Goal: Information Seeking & Learning: Learn about a topic

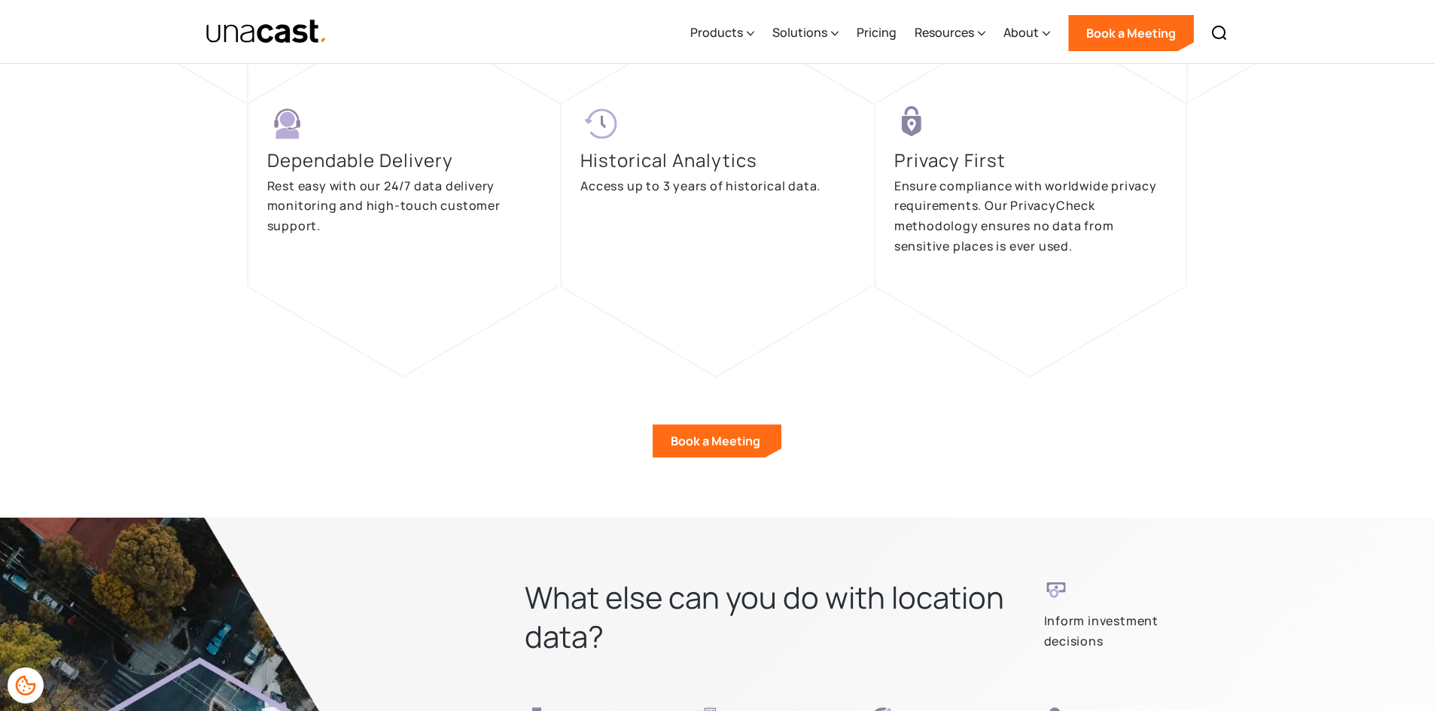
scroll to position [3613, 0]
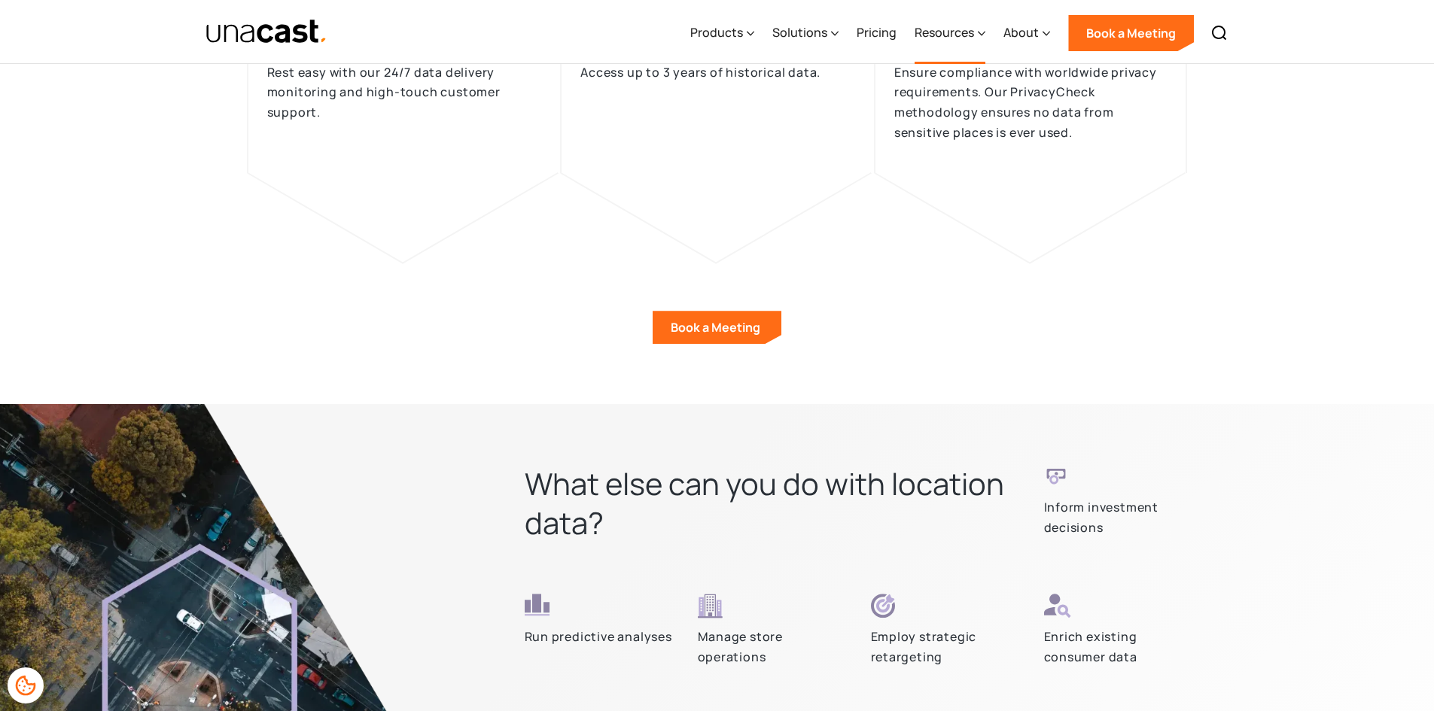
click at [977, 29] on div "Resources" at bounding box center [949, 33] width 71 height 62
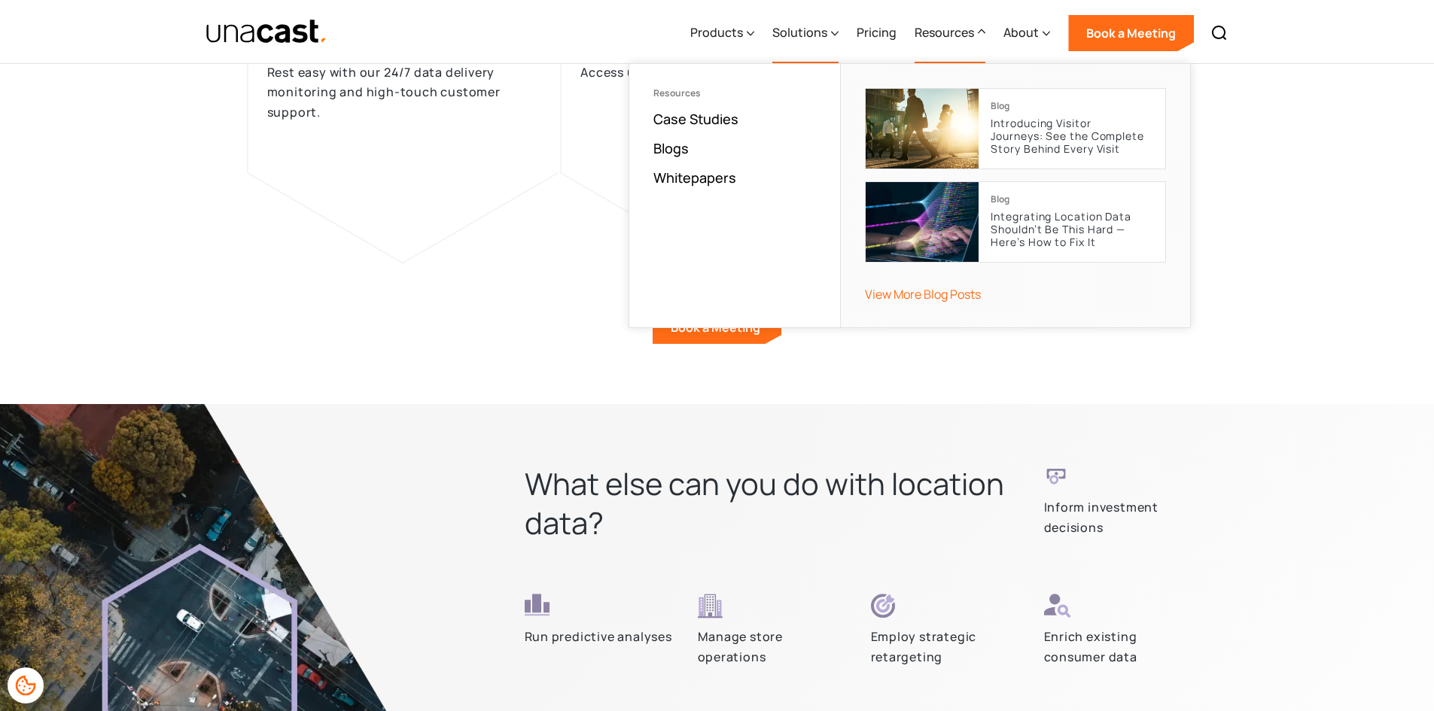
click at [807, 26] on div "Solutions" at bounding box center [799, 32] width 55 height 18
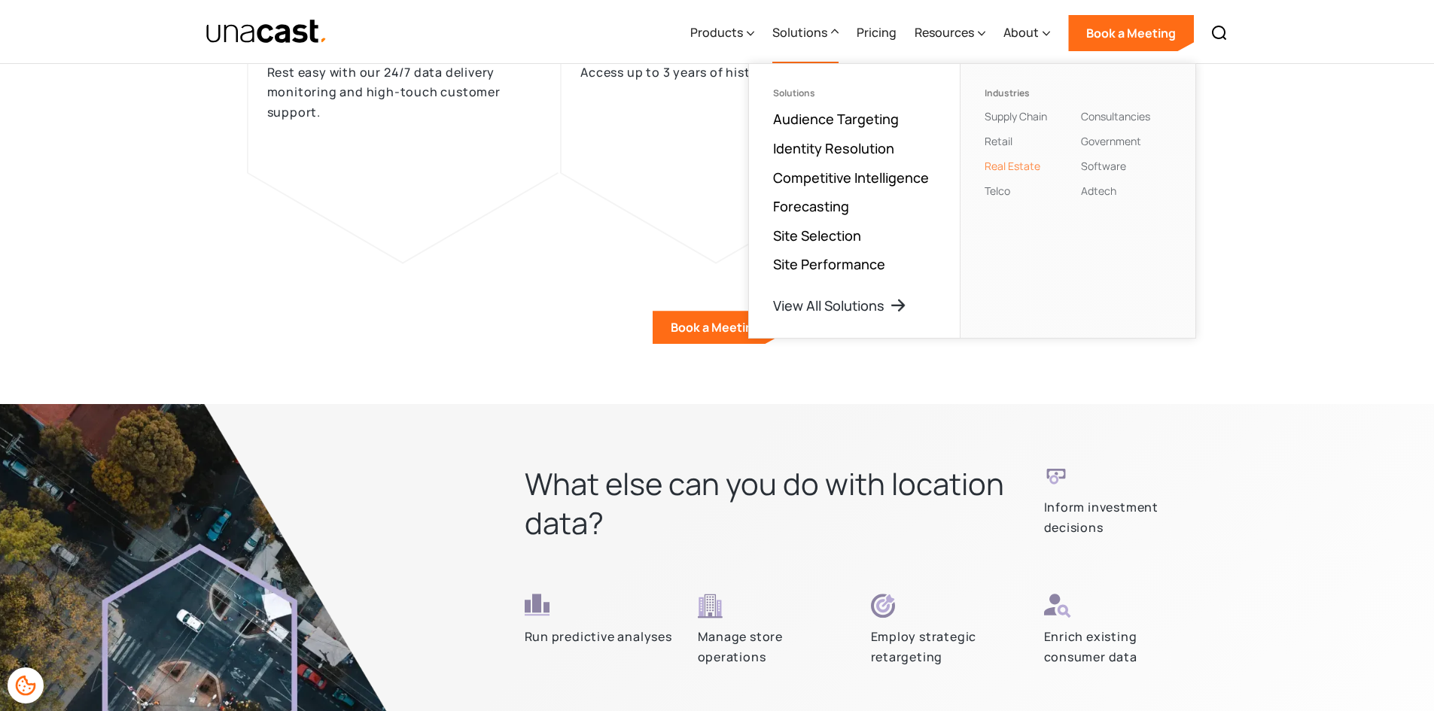
click at [1018, 166] on link "Real Estate" at bounding box center [1012, 166] width 56 height 14
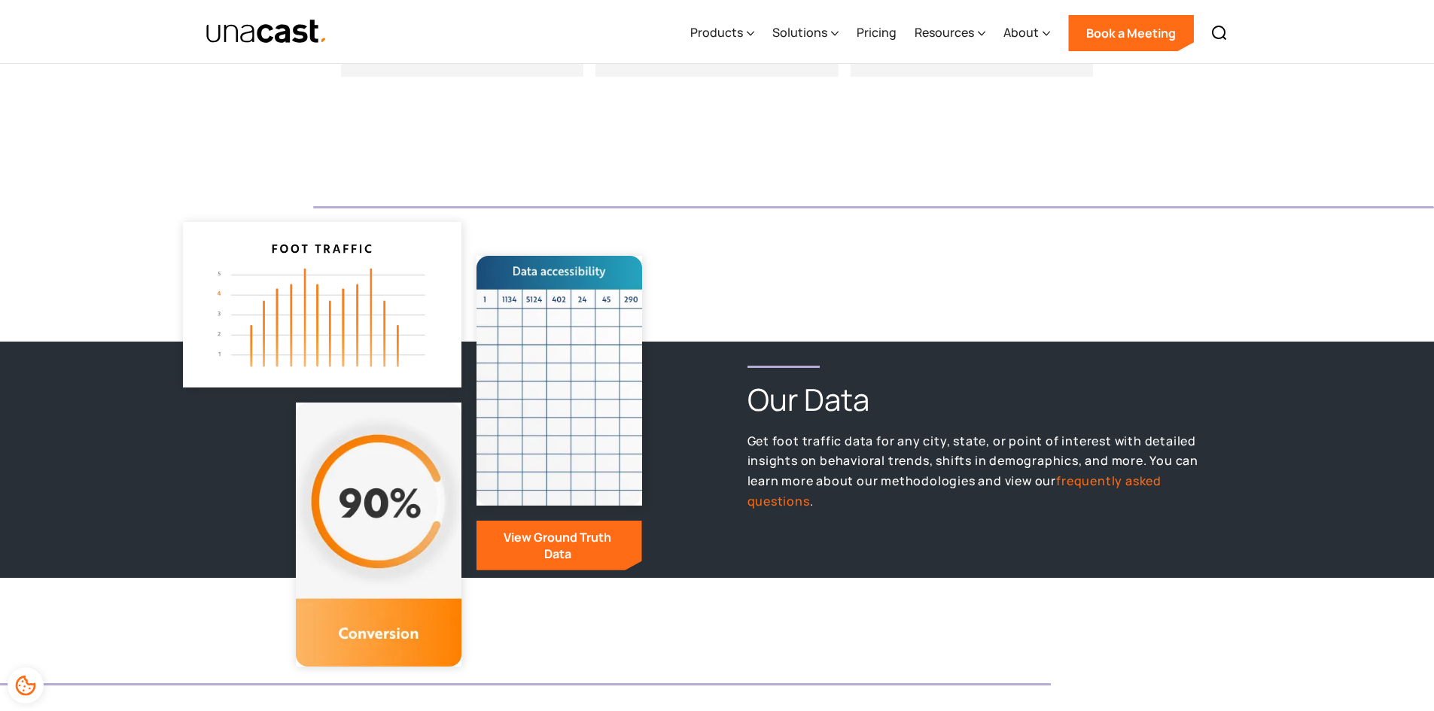
scroll to position [1505, 0]
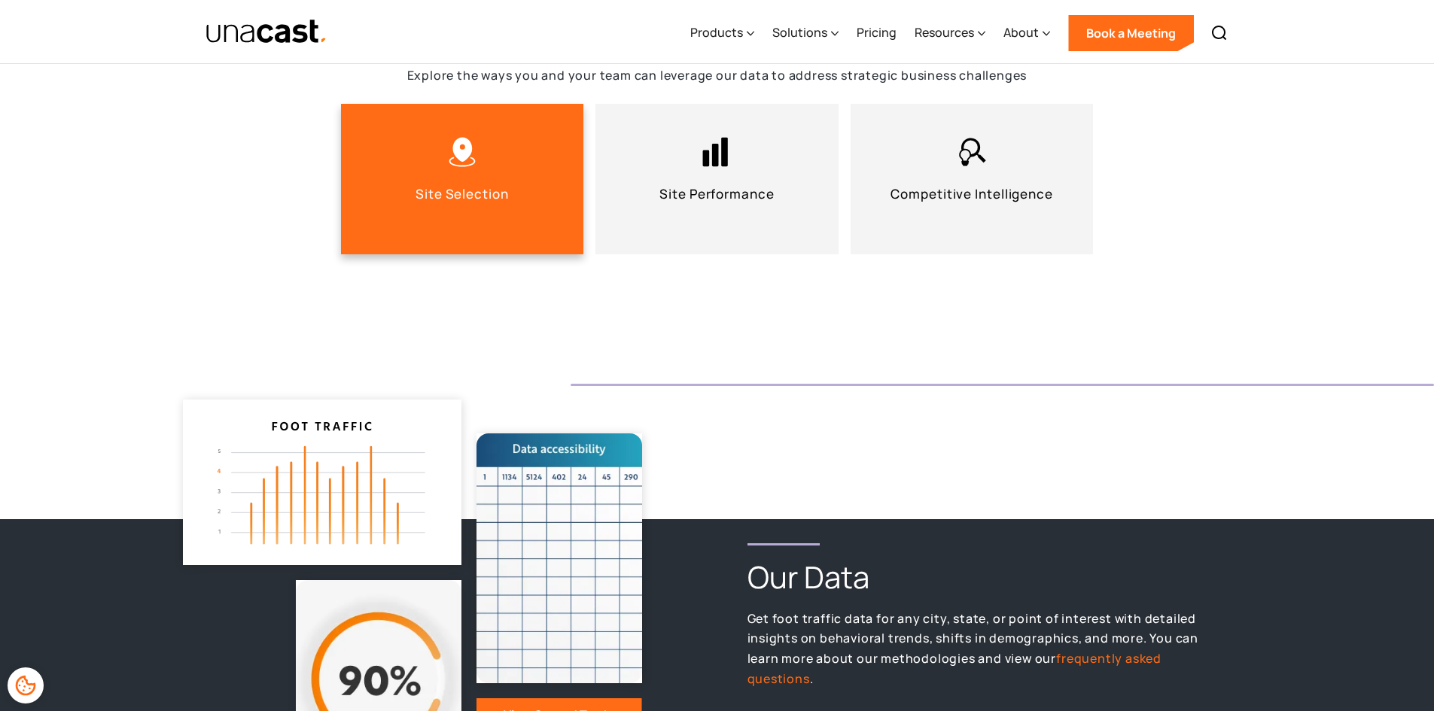
click at [472, 200] on p "Site Selection" at bounding box center [461, 194] width 93 height 18
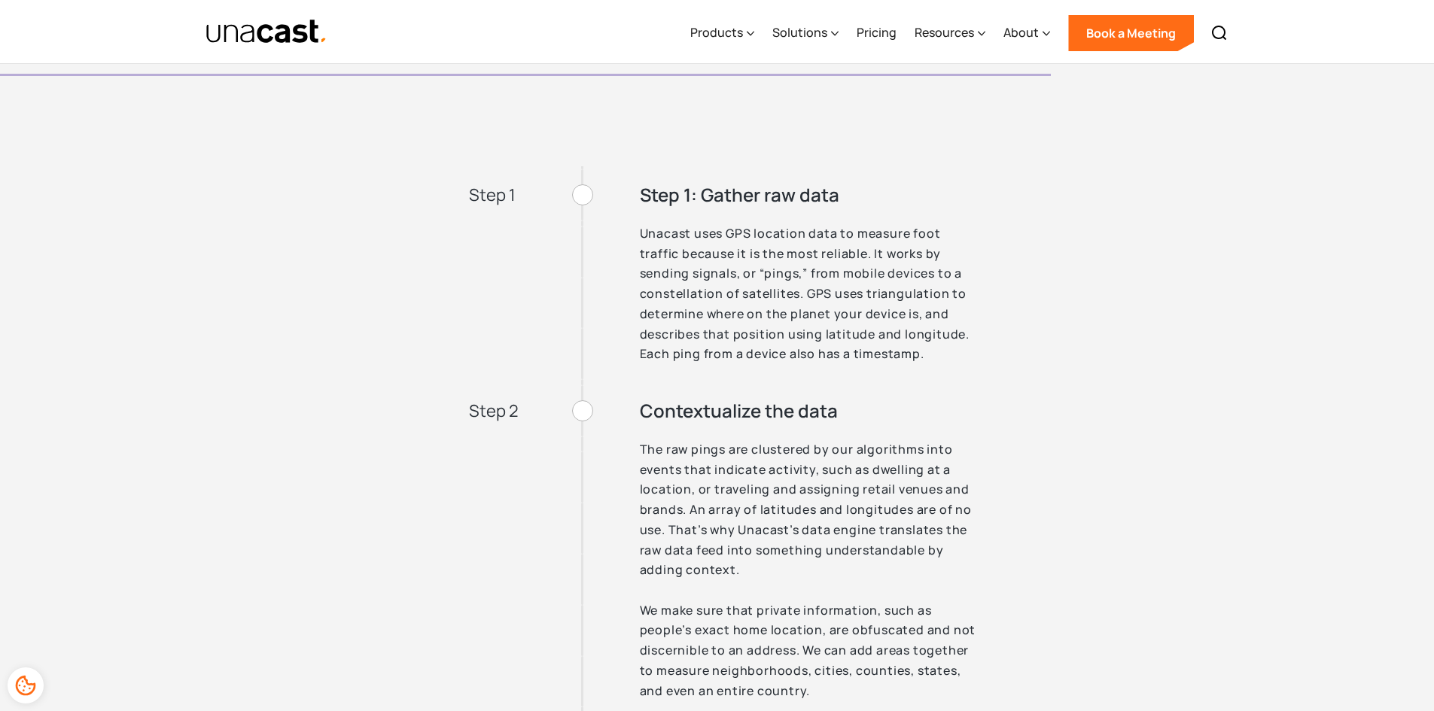
scroll to position [3914, 0]
